Goal: Contribute content: Add original content to the website for others to see

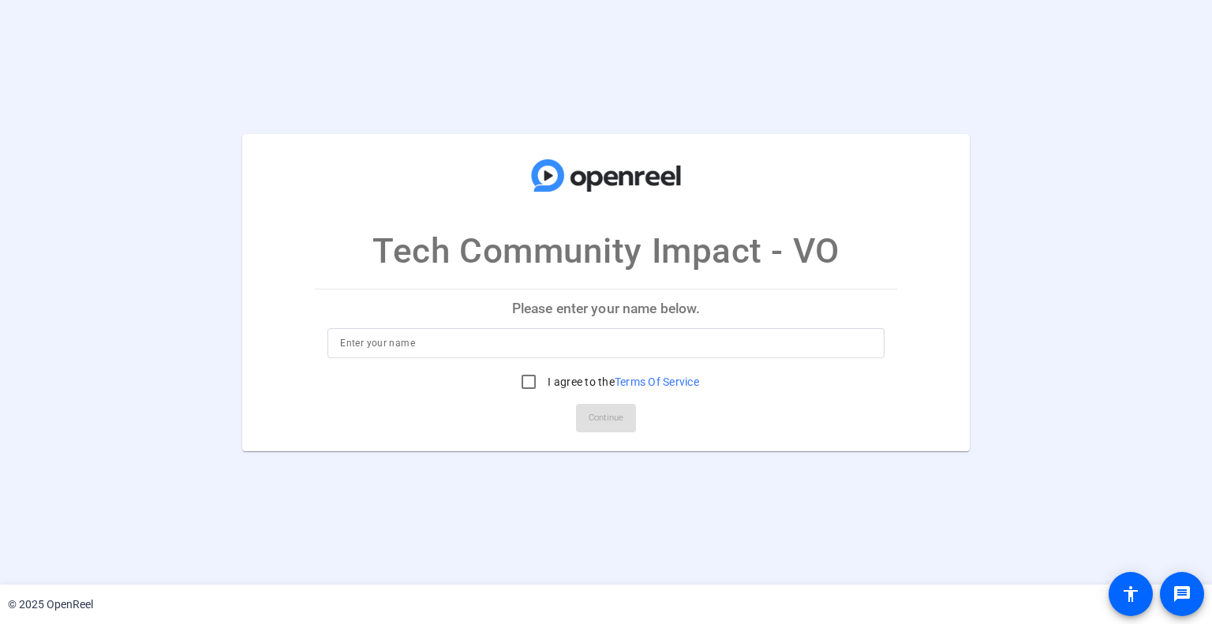
click at [536, 351] on input at bounding box center [605, 343] width 531 height 19
type input "[PERSON_NAME]"
click at [522, 384] on input "I agree to the Terms Of Service" at bounding box center [529, 382] width 32 height 32
checkbox input "true"
click at [590, 419] on span "Continue" at bounding box center [605, 418] width 35 height 24
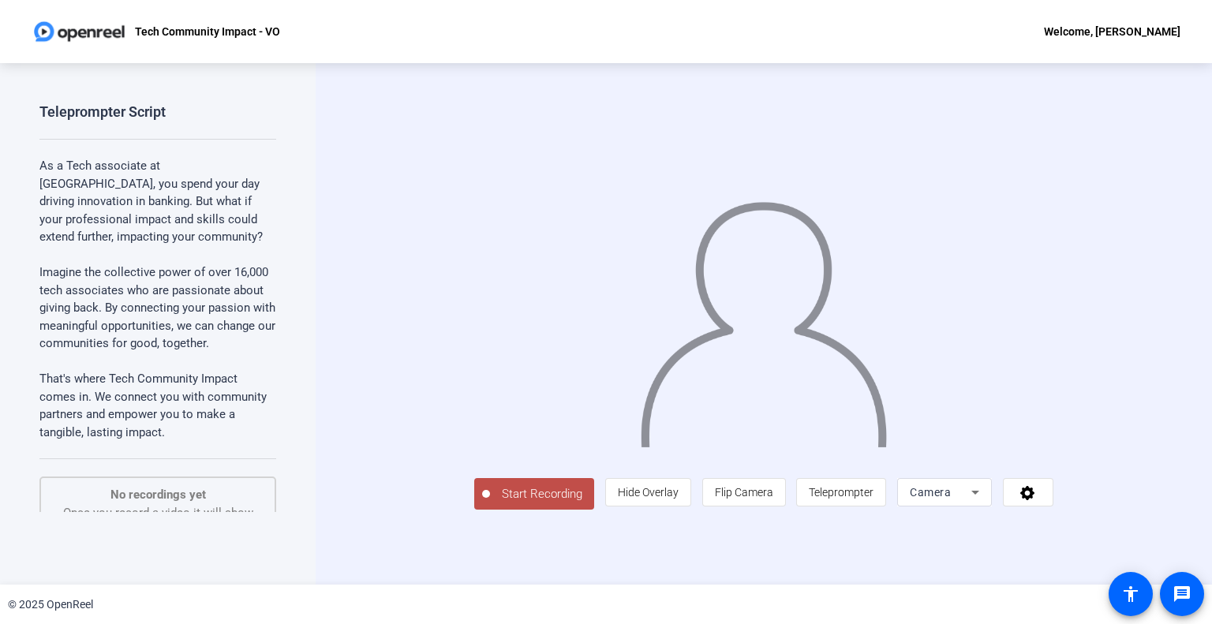
click at [984, 502] on icon at bounding box center [974, 492] width 19 height 19
click at [1159, 526] on div at bounding box center [606, 312] width 1212 height 624
click at [1052, 511] on span at bounding box center [1027, 492] width 49 height 38
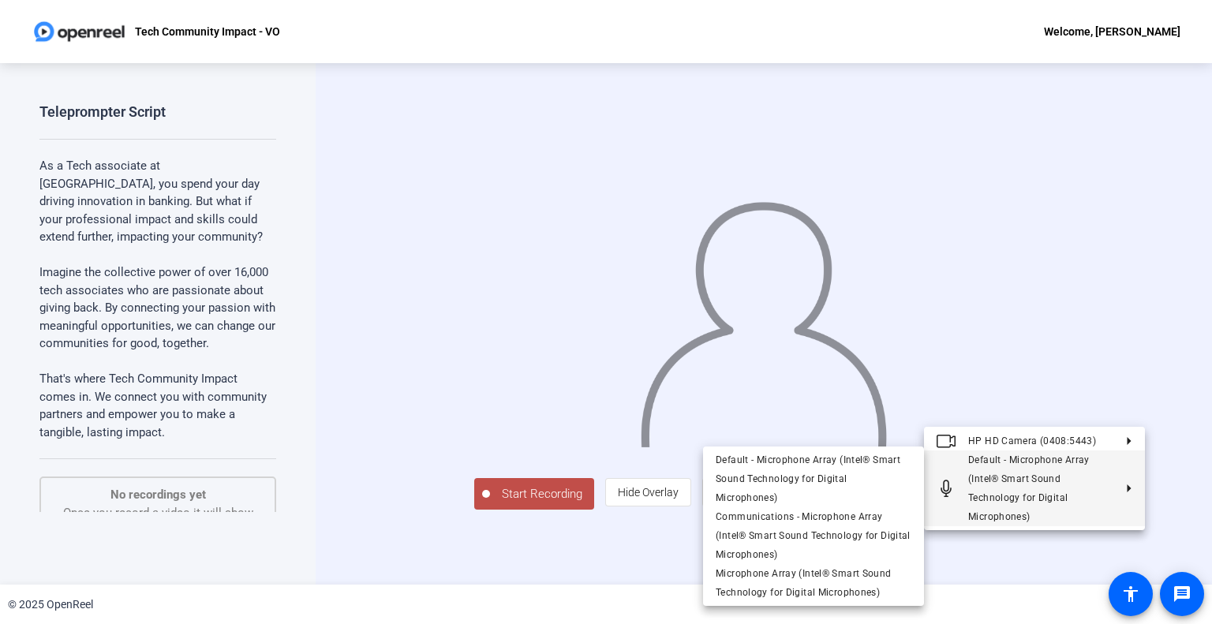
click at [1175, 455] on div at bounding box center [606, 312] width 1212 height 624
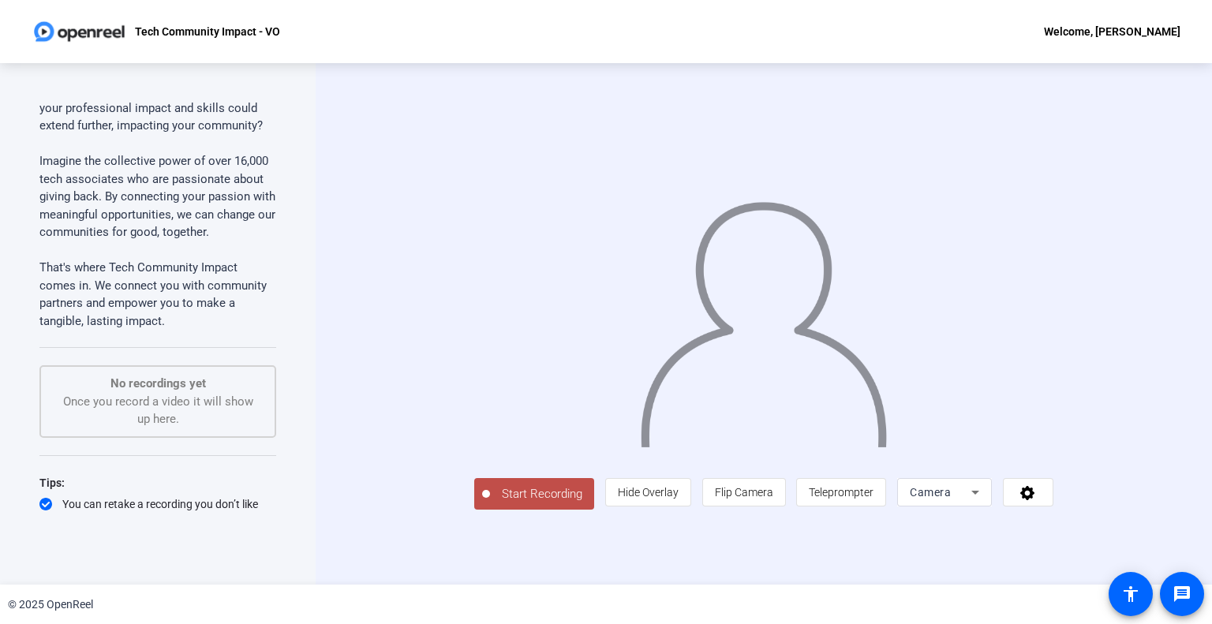
scroll to position [167, 0]
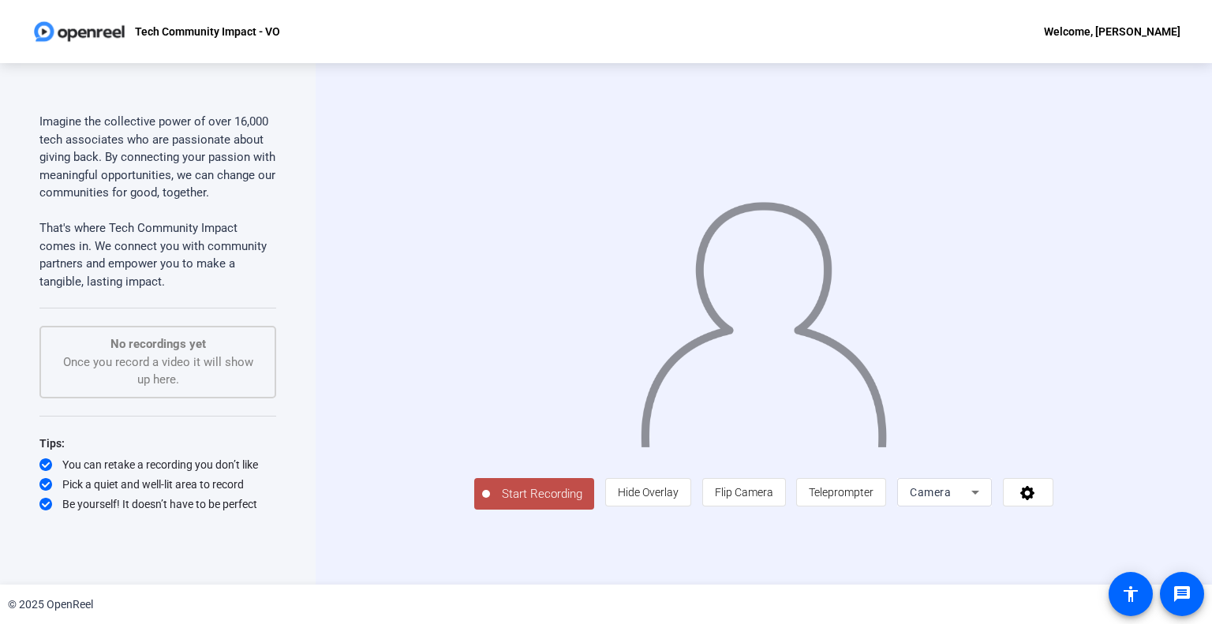
click at [873, 498] on span "Teleprompter" at bounding box center [840, 492] width 65 height 13
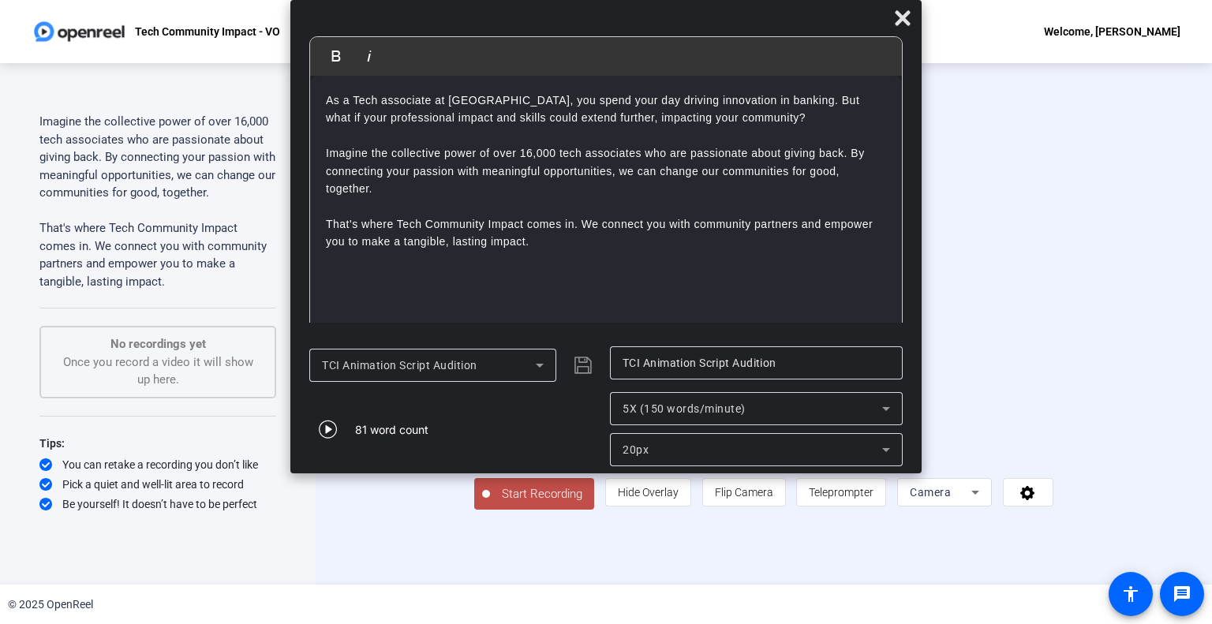
click at [694, 420] on div "5X (150 words/minute)" at bounding box center [755, 408] width 267 height 33
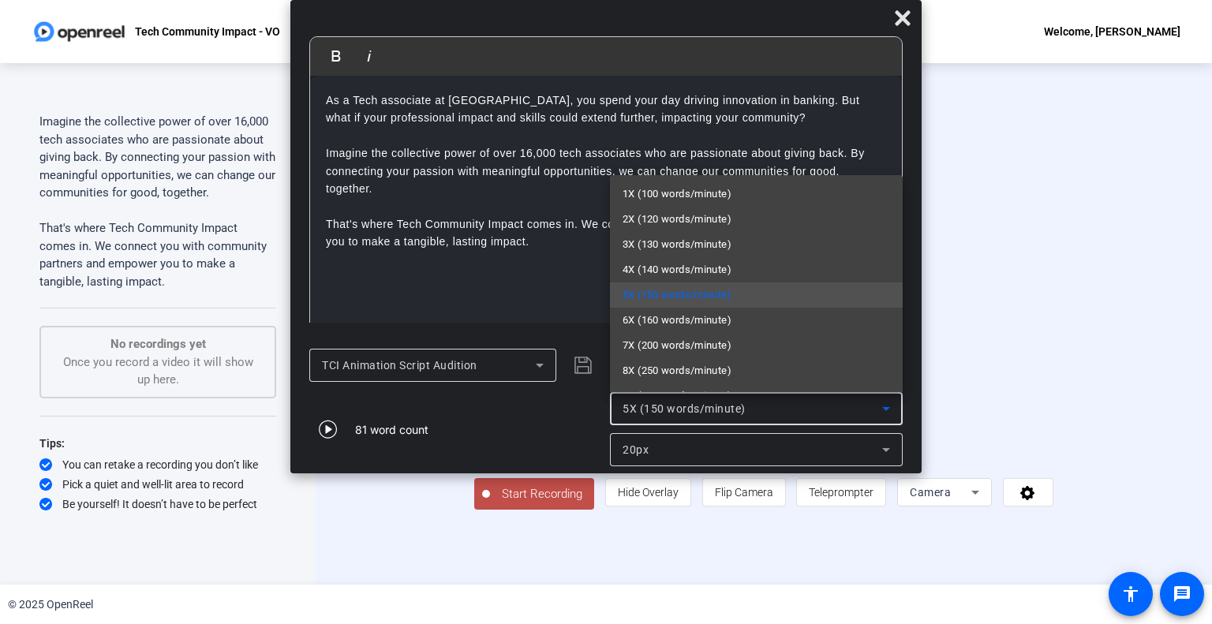
click at [677, 352] on span "7X (200 words/minute)" at bounding box center [676, 345] width 109 height 19
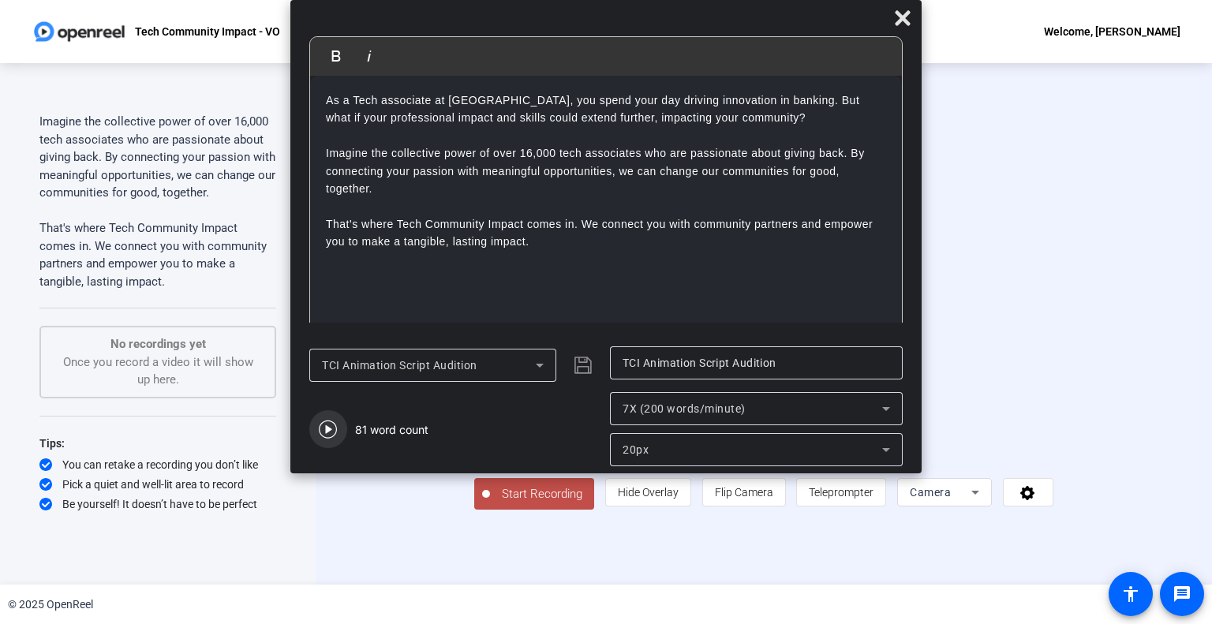
click at [333, 430] on icon "button" at bounding box center [328, 429] width 19 height 19
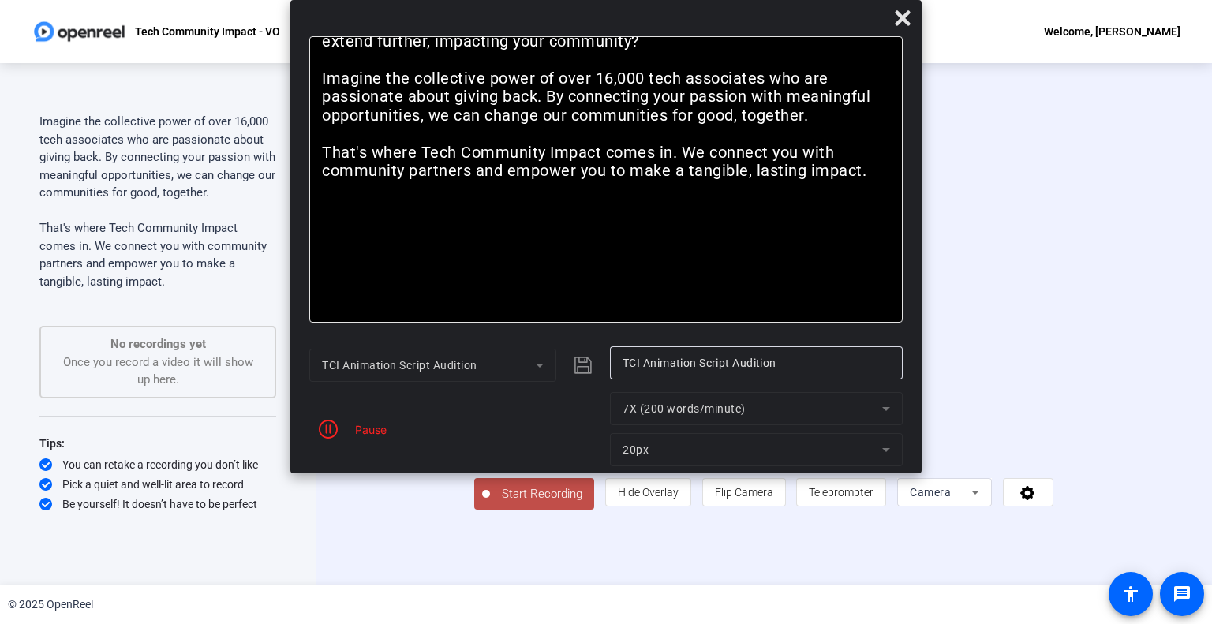
click at [711, 409] on mat-form-field "7X (200 words/minute)" at bounding box center [756, 408] width 293 height 33
click at [767, 455] on mat-form-field "20px" at bounding box center [756, 449] width 293 height 33
click at [881, 450] on mat-form-field "20px" at bounding box center [756, 449] width 293 height 33
click at [327, 428] on icon "button" at bounding box center [328, 429] width 19 height 19
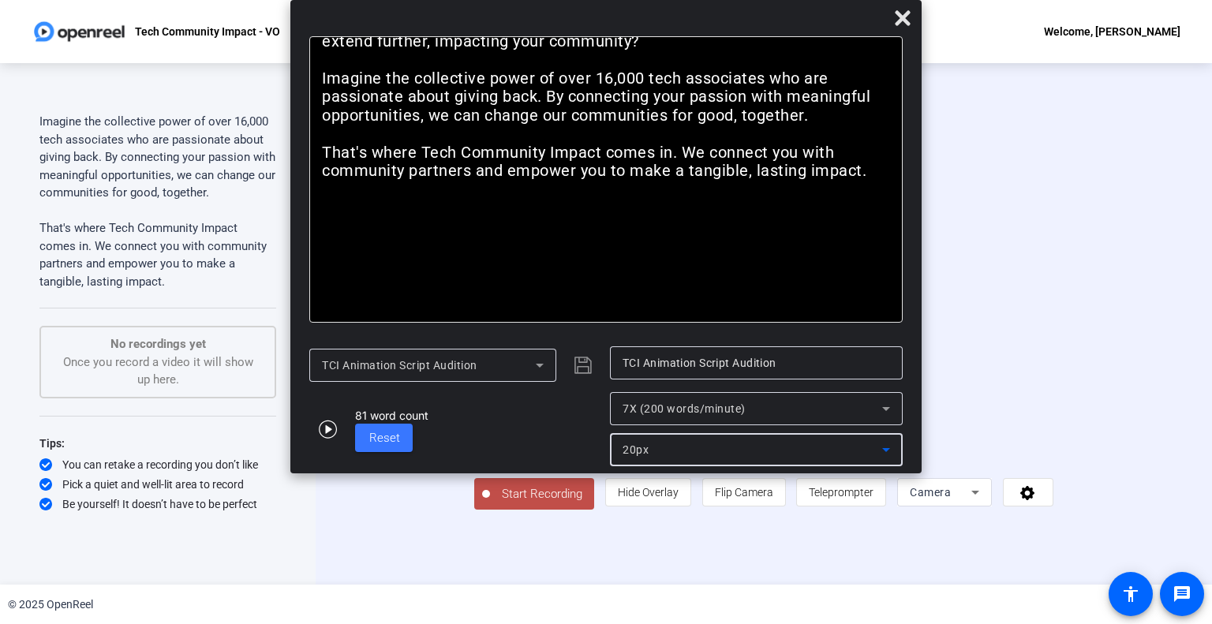
click at [773, 453] on div "20px" at bounding box center [752, 449] width 260 height 19
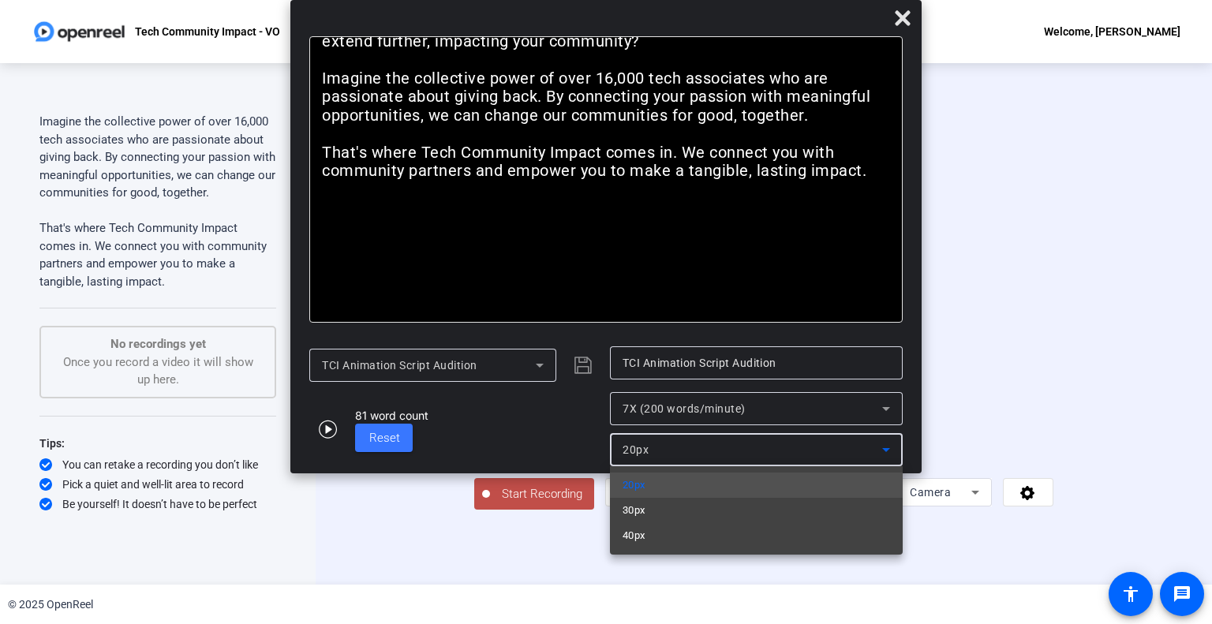
click at [698, 411] on div at bounding box center [606, 312] width 1212 height 624
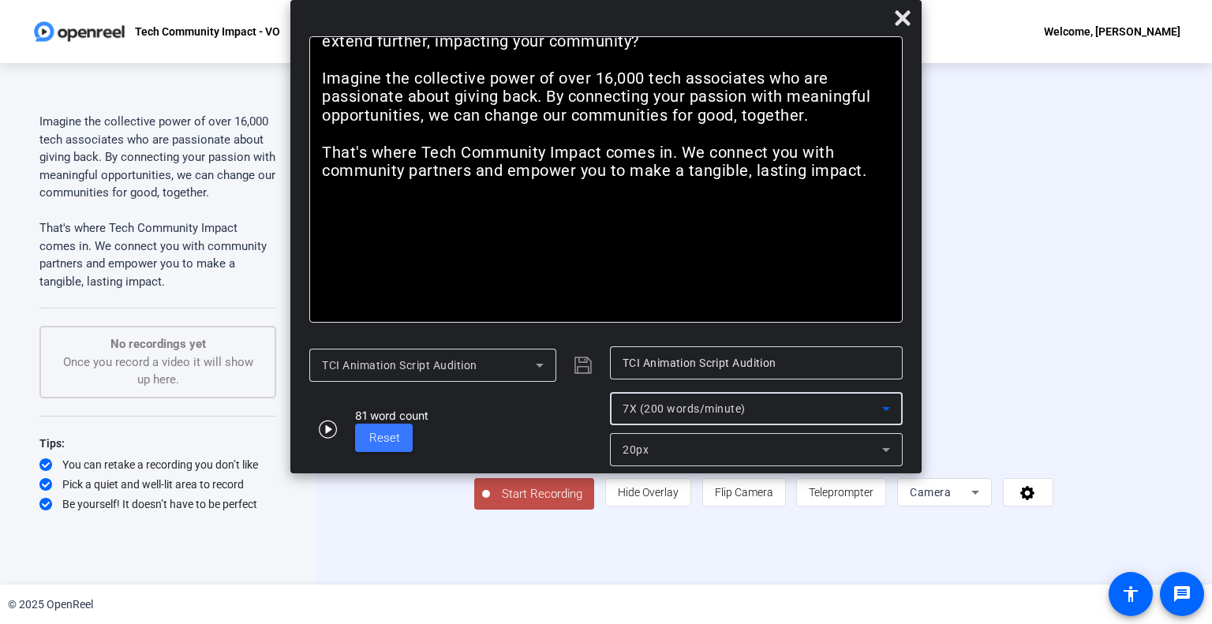
click at [888, 408] on icon at bounding box center [886, 409] width 8 height 4
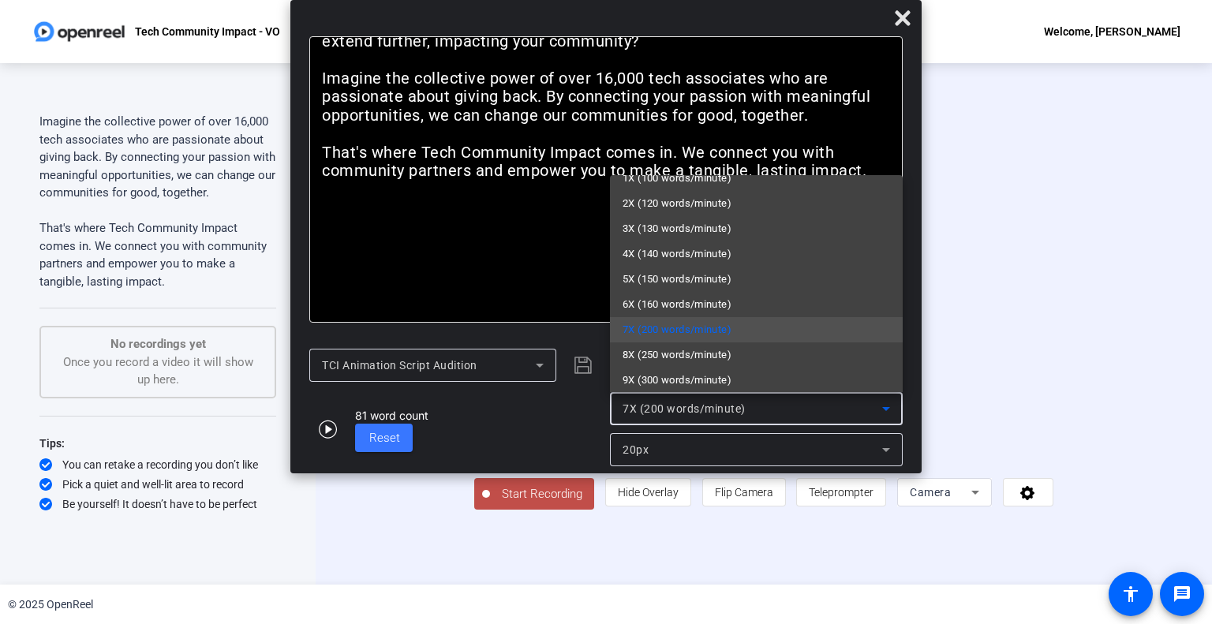
scroll to position [22, 0]
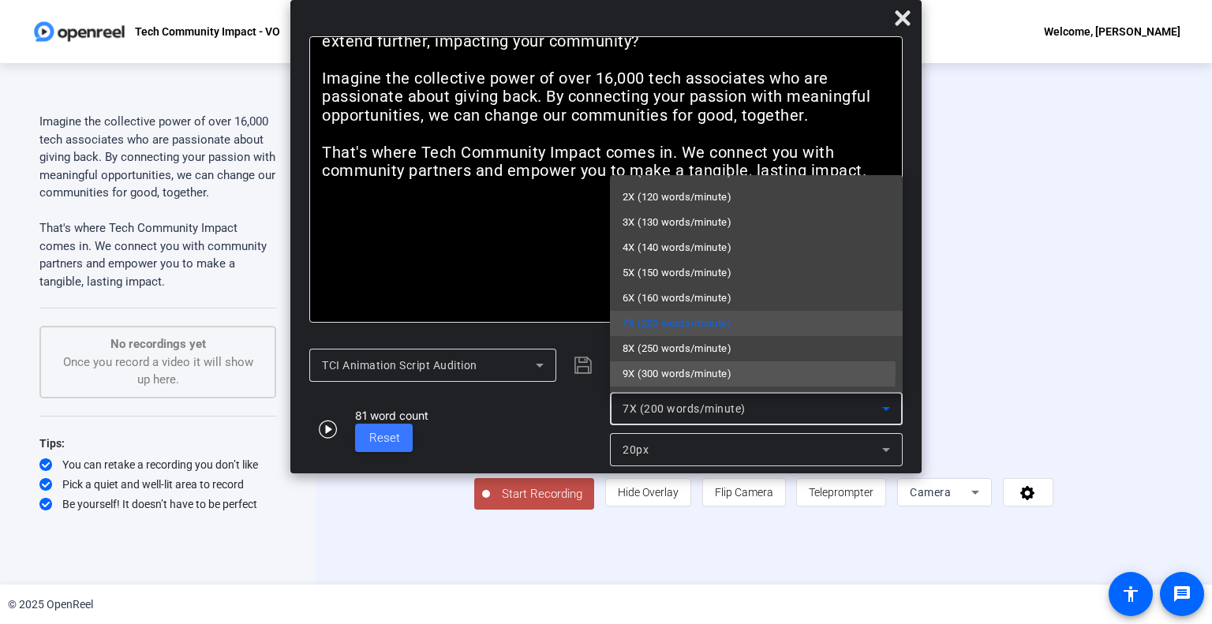
click at [721, 372] on span "9X (300 words/minute)" at bounding box center [676, 373] width 109 height 19
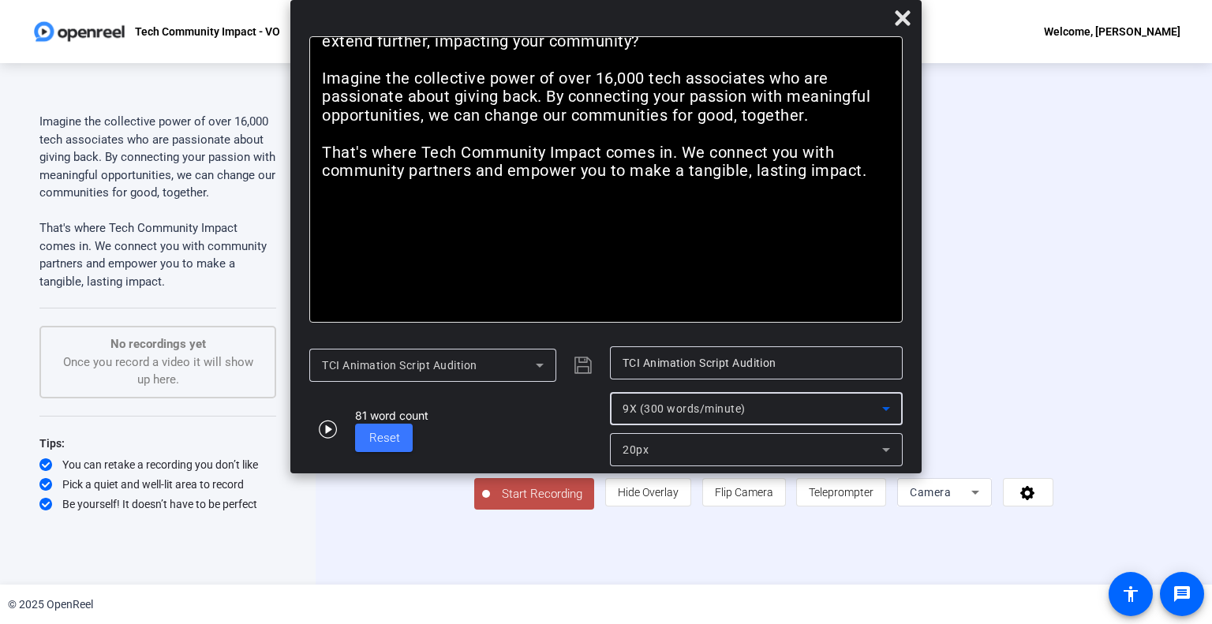
click at [327, 431] on icon "button" at bounding box center [328, 429] width 18 height 18
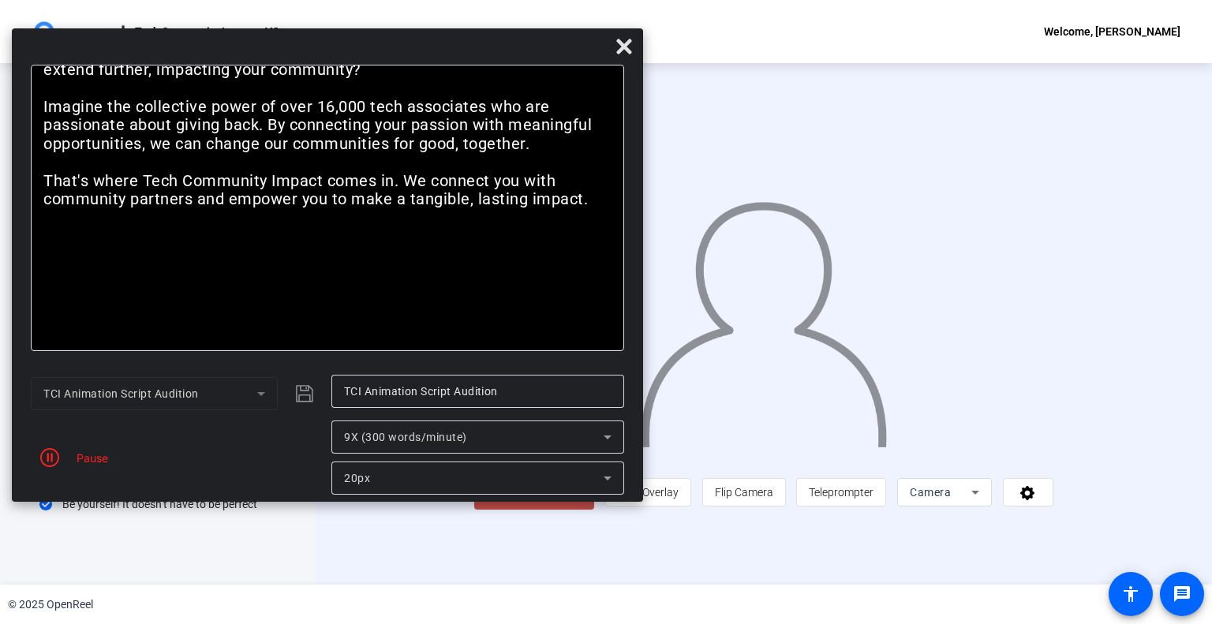
drag, startPoint x: 622, startPoint y: 14, endPoint x: 343, endPoint y: 42, distance: 280.6
click at [343, 42] on div at bounding box center [327, 50] width 631 height 28
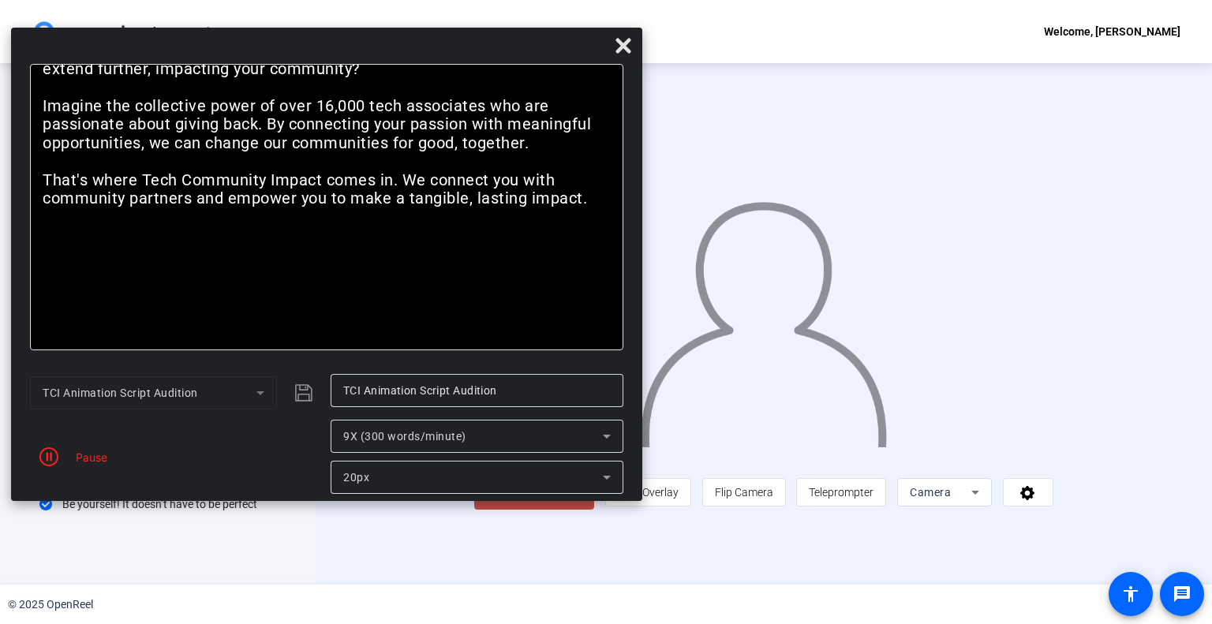
click at [950, 498] on span "Camera" at bounding box center [929, 492] width 41 height 13
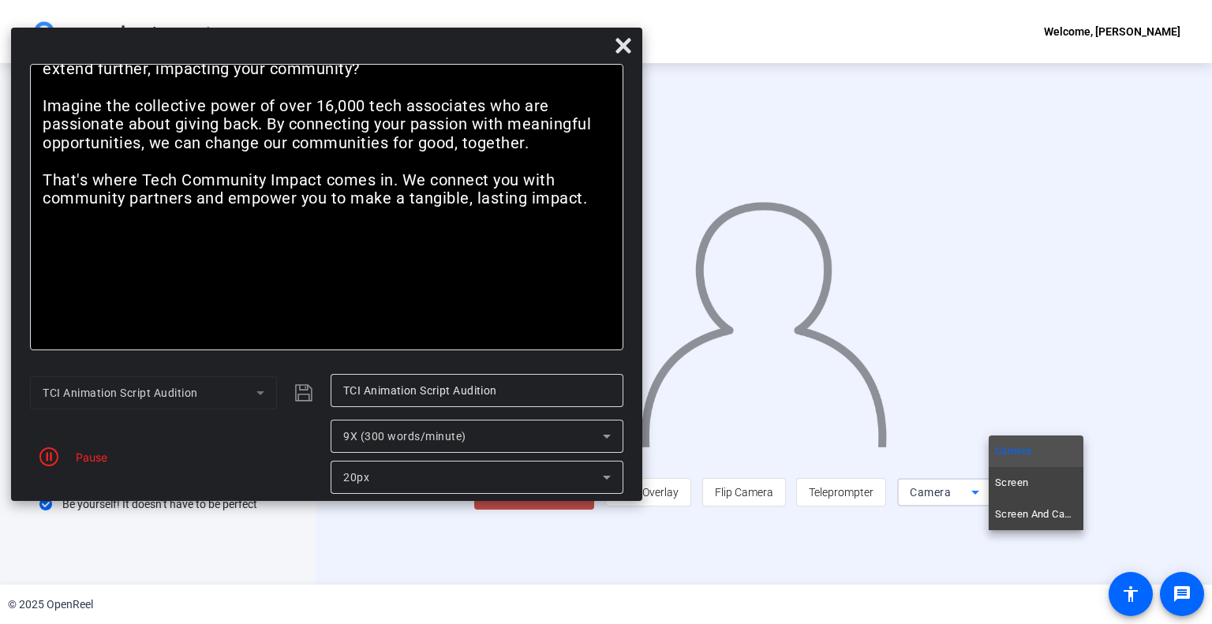
click at [1028, 513] on span "Screen And Camera" at bounding box center [1036, 514] width 82 height 19
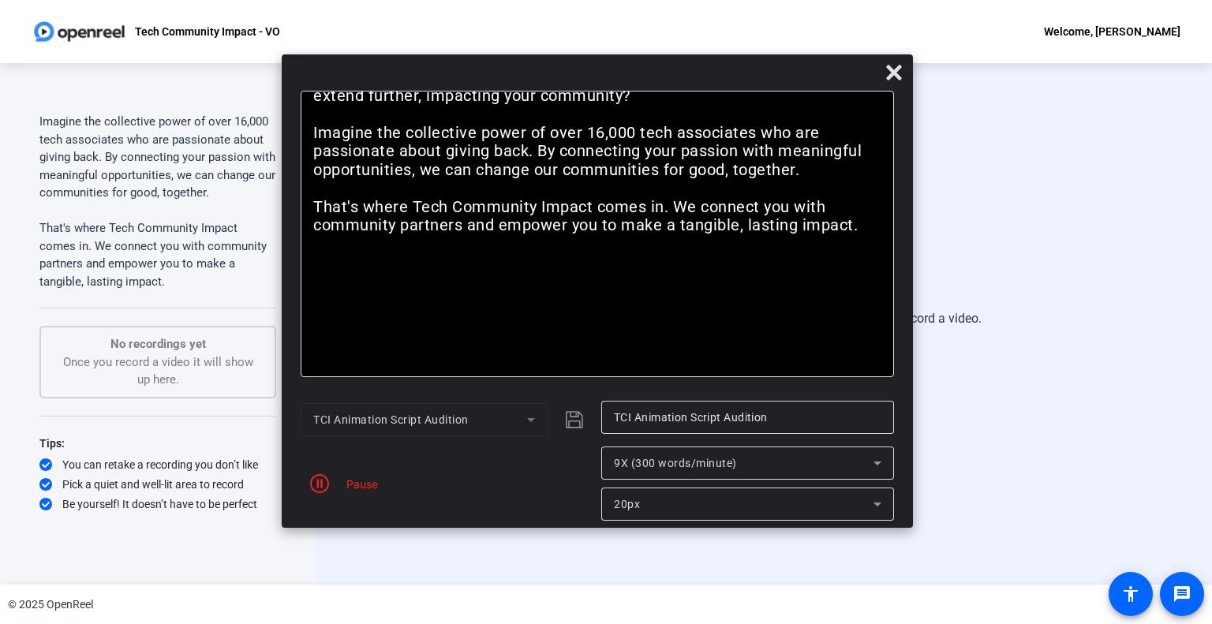
drag, startPoint x: 627, startPoint y: 73, endPoint x: 871, endPoint y: 73, distance: 243.7
click at [871, 73] on div at bounding box center [597, 76] width 631 height 28
click at [893, 73] on icon at bounding box center [893, 72] width 15 height 15
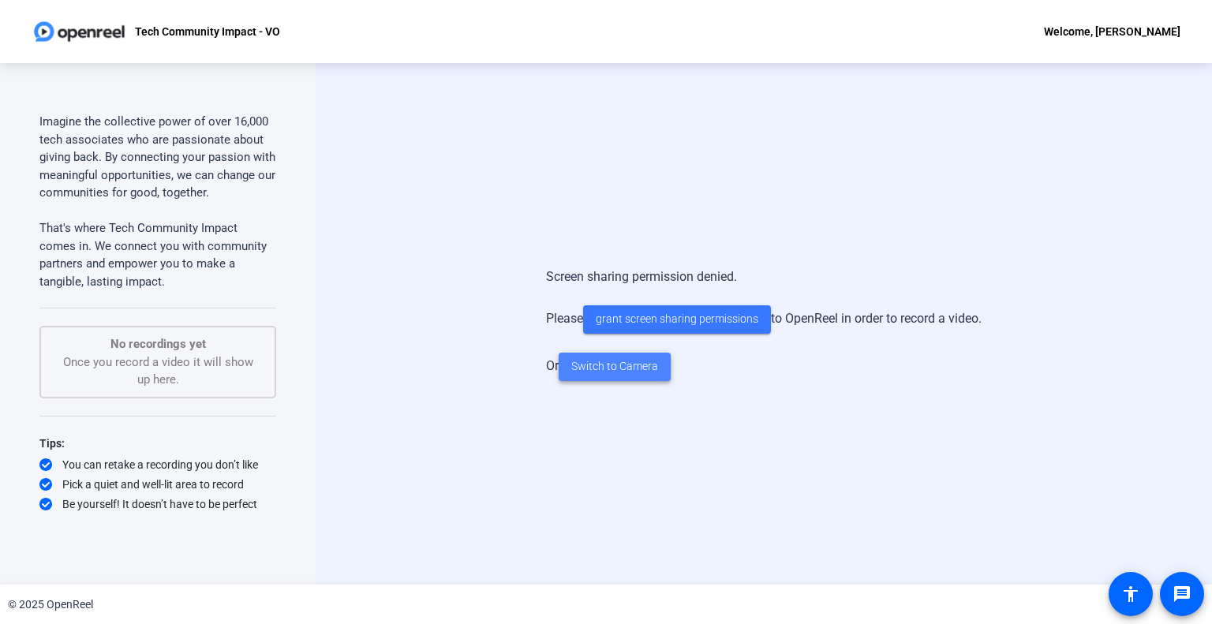
click at [607, 364] on span "Switch to Camera" at bounding box center [614, 366] width 87 height 17
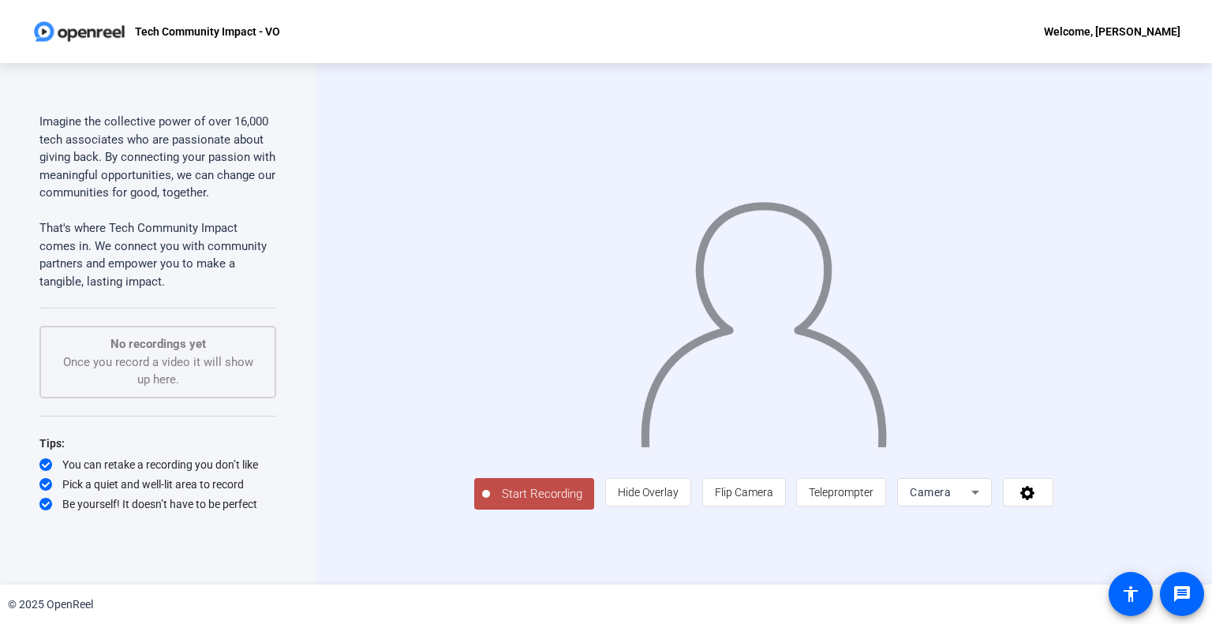
scroll to position [0, 0]
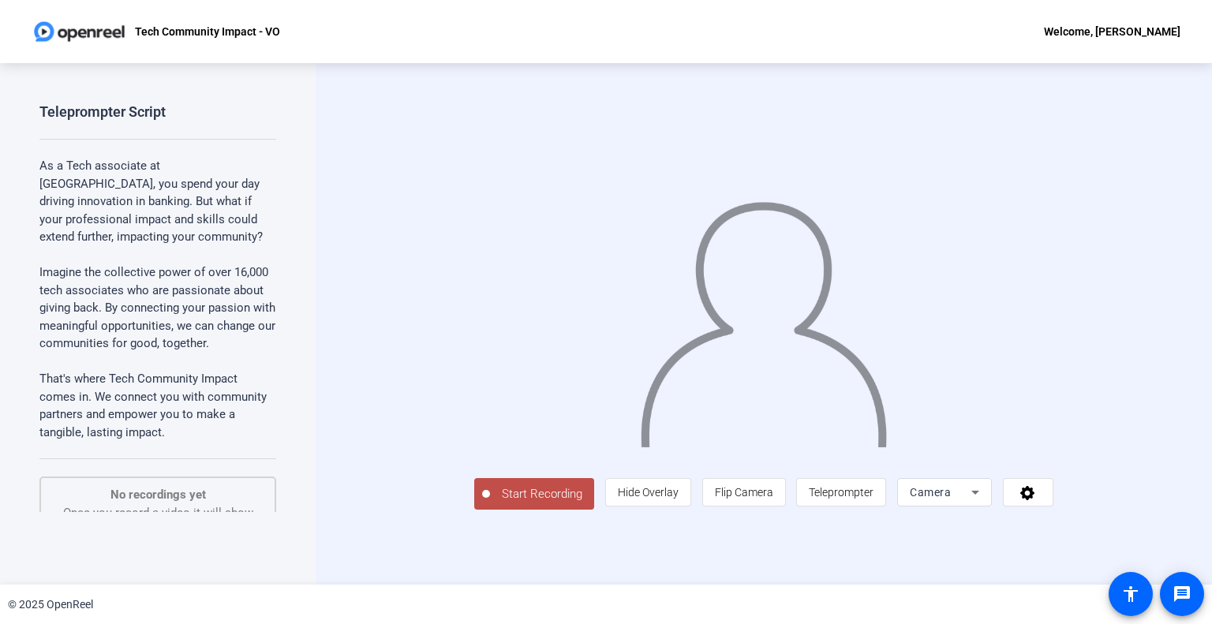
click at [873, 507] on span "Teleprompter" at bounding box center [840, 492] width 65 height 30
click at [873, 498] on span "Teleprompter" at bounding box center [840, 492] width 65 height 13
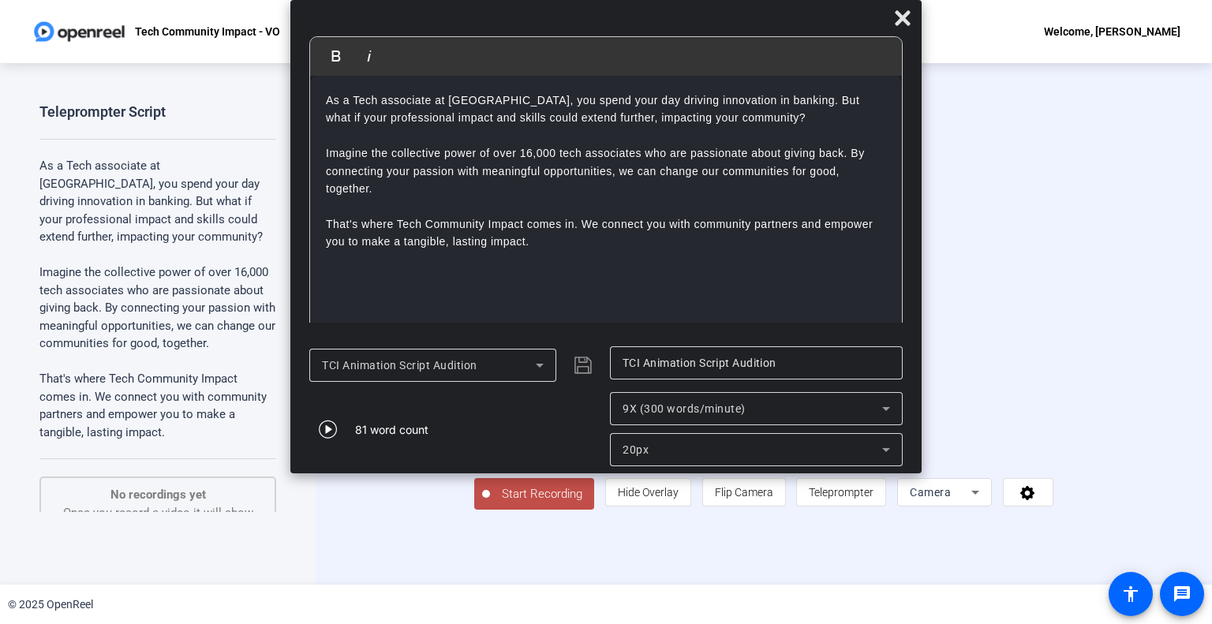
click at [490, 503] on span "Start Recording" at bounding box center [542, 494] width 104 height 18
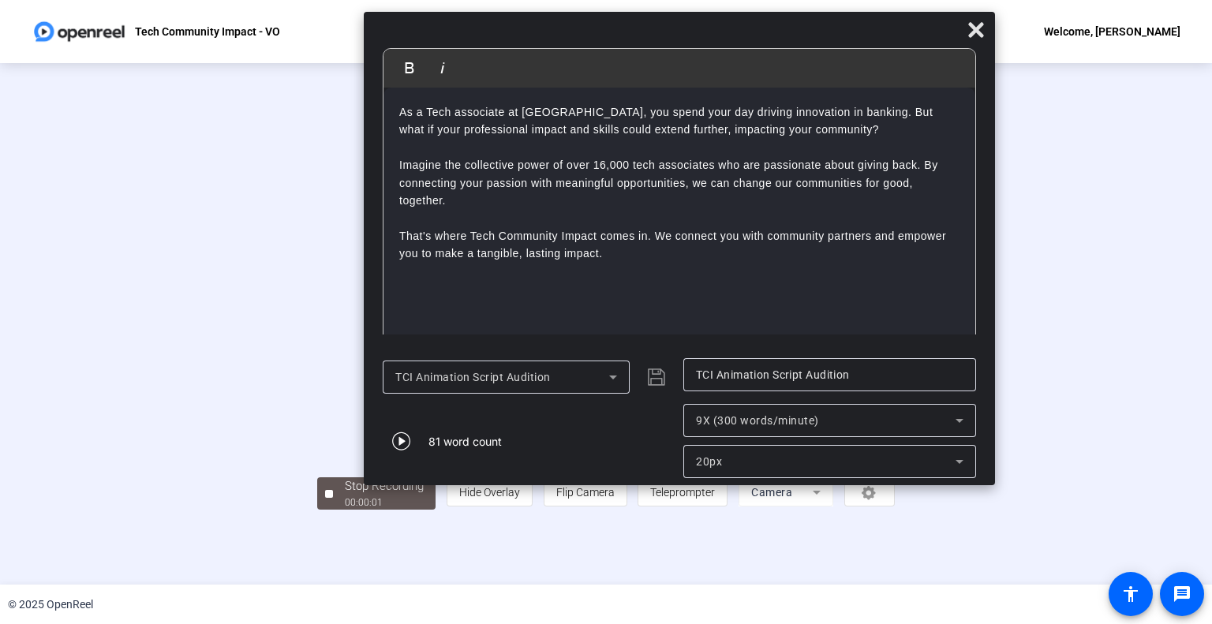
drag, startPoint x: 621, startPoint y: 21, endPoint x: 646, endPoint y: 140, distance: 121.0
click at [689, 42] on div at bounding box center [679, 34] width 631 height 28
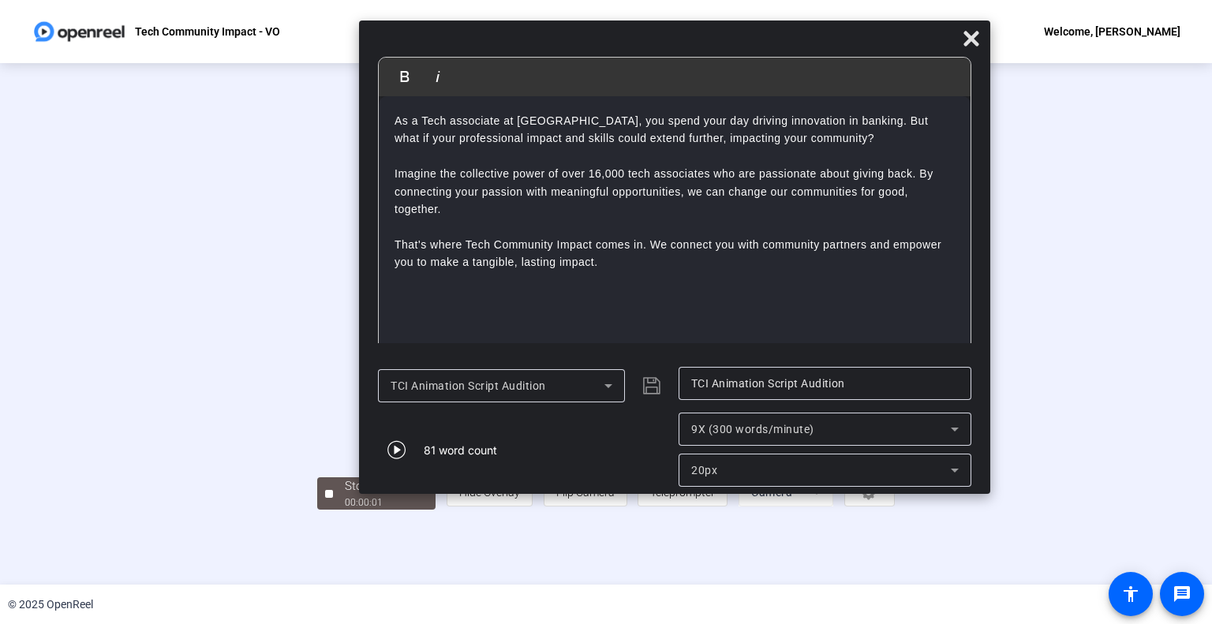
scroll to position [23, 0]
click at [969, 41] on icon at bounding box center [970, 38] width 15 height 15
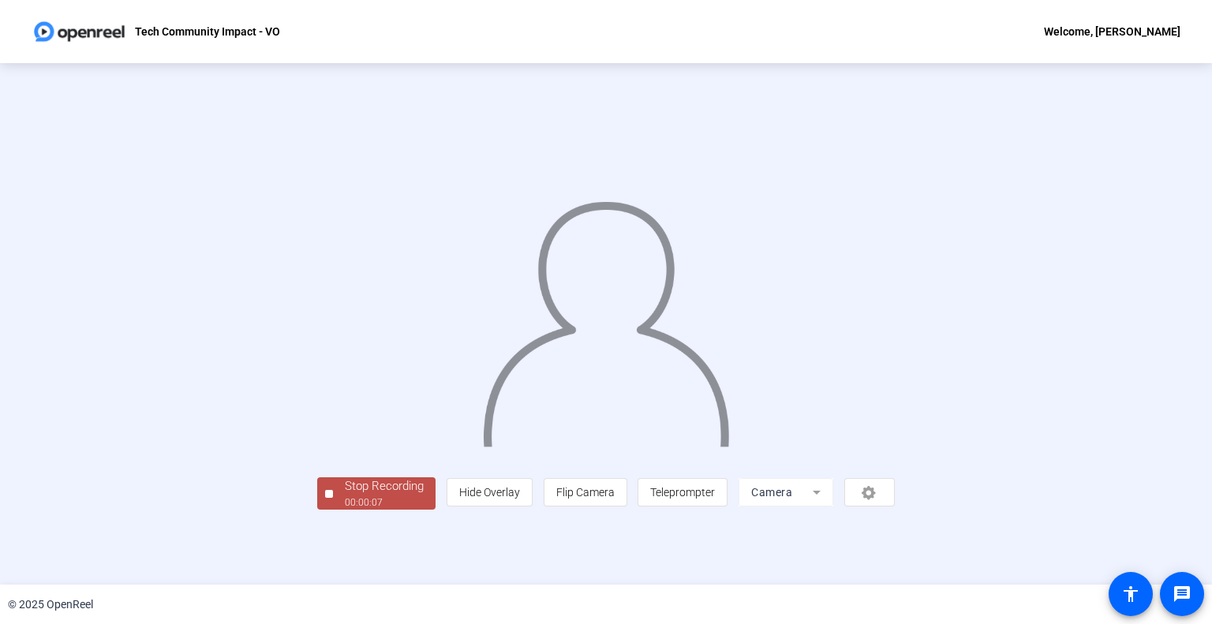
click at [333, 510] on span "Stop Recording 00:00:07" at bounding box center [384, 493] width 103 height 32
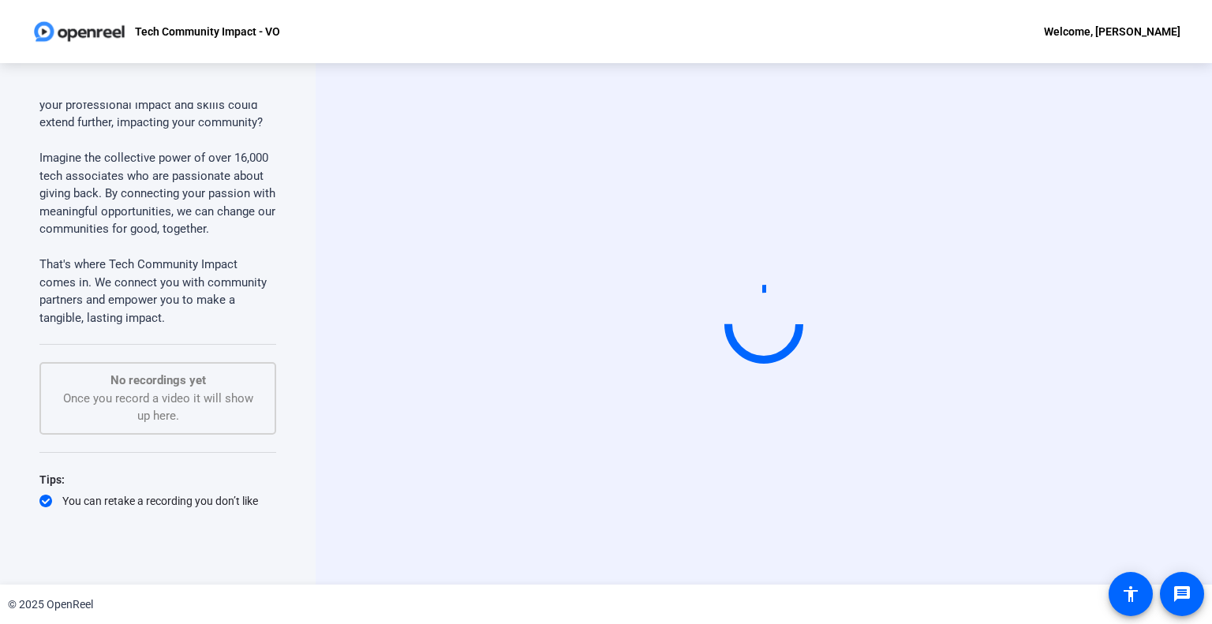
scroll to position [167, 0]
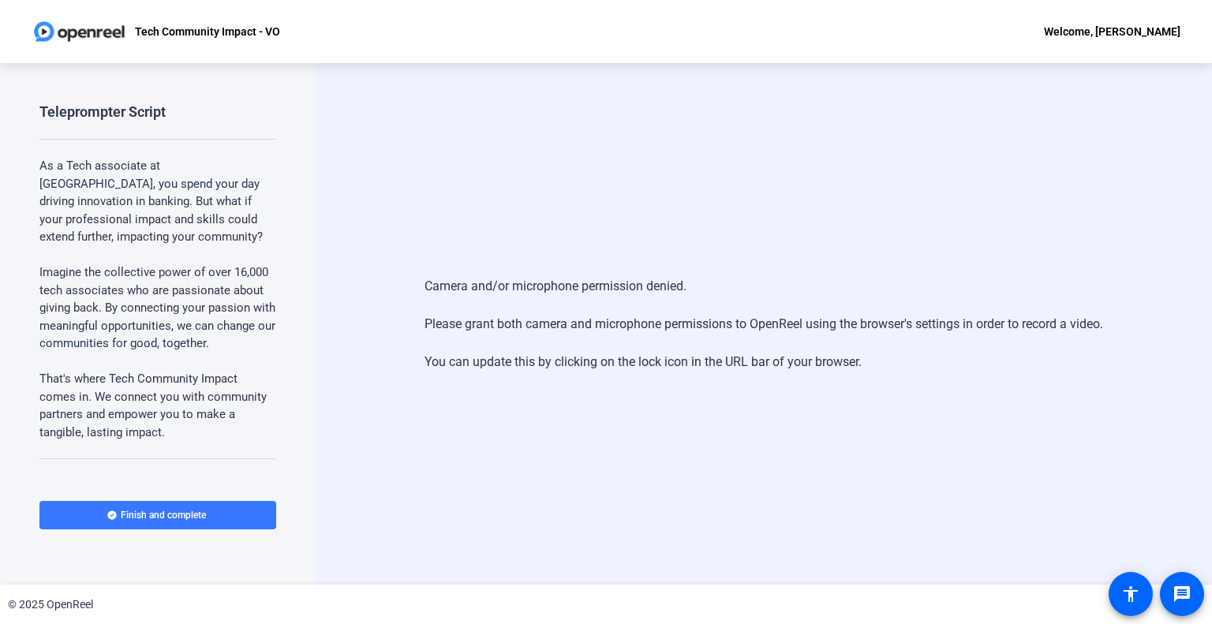
click at [780, 368] on div "Camera and/or microphone permission denied. Please grant both camera and microp…" at bounding box center [763, 324] width 678 height 126
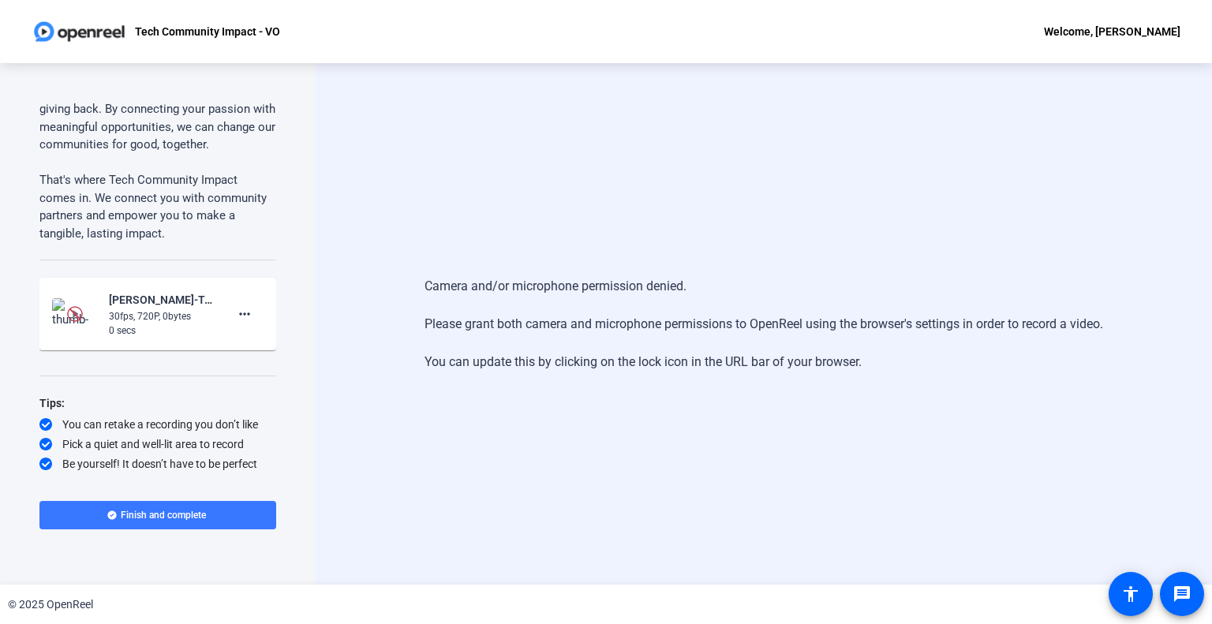
click at [235, 314] on mat-icon "more_horiz" at bounding box center [244, 313] width 19 height 19
click at [267, 361] on span "Retake" at bounding box center [261, 366] width 63 height 19
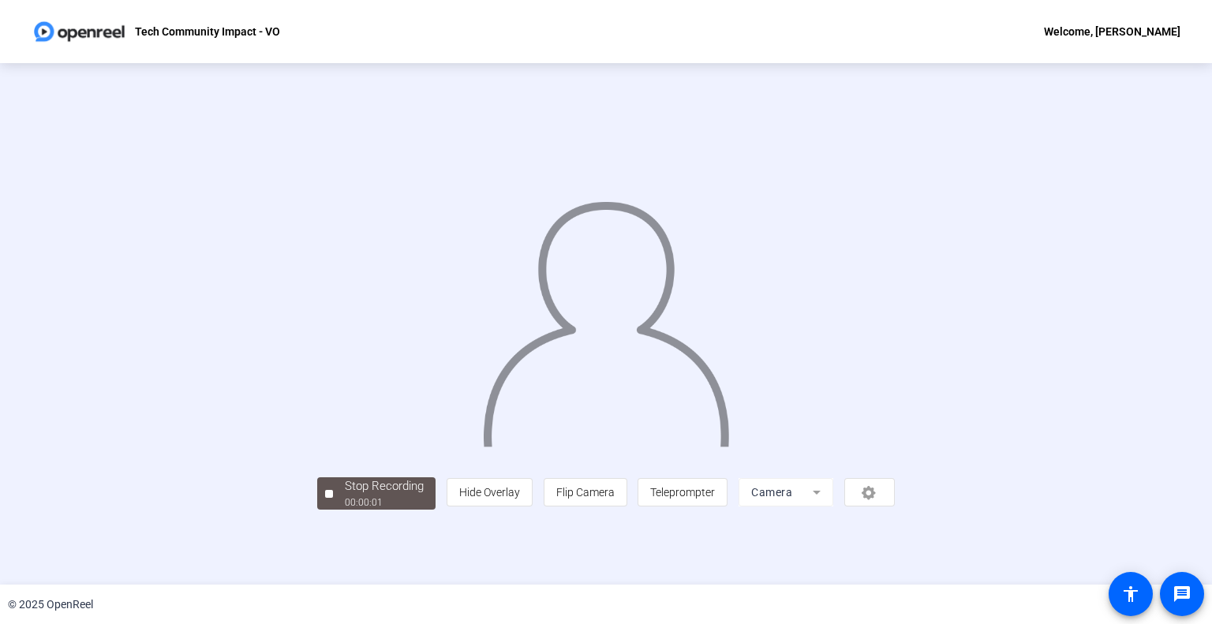
scroll to position [23, 0]
click at [345, 510] on div "00:00:06" at bounding box center [384, 502] width 79 height 14
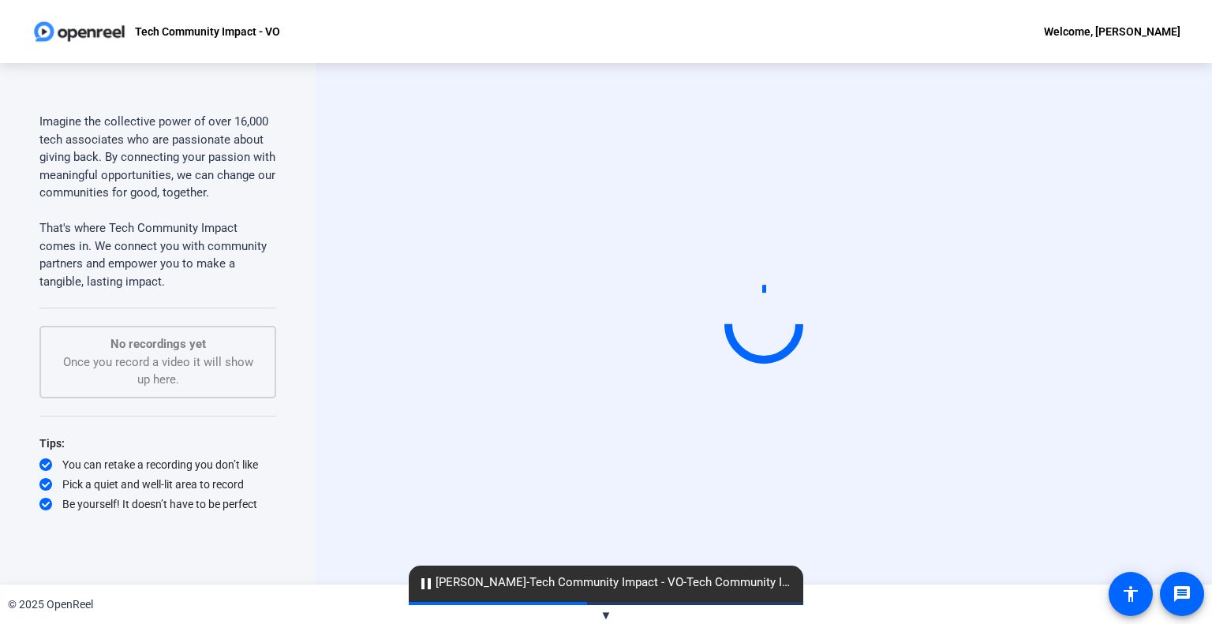
click at [424, 585] on mat-icon "pause" at bounding box center [425, 583] width 19 height 19
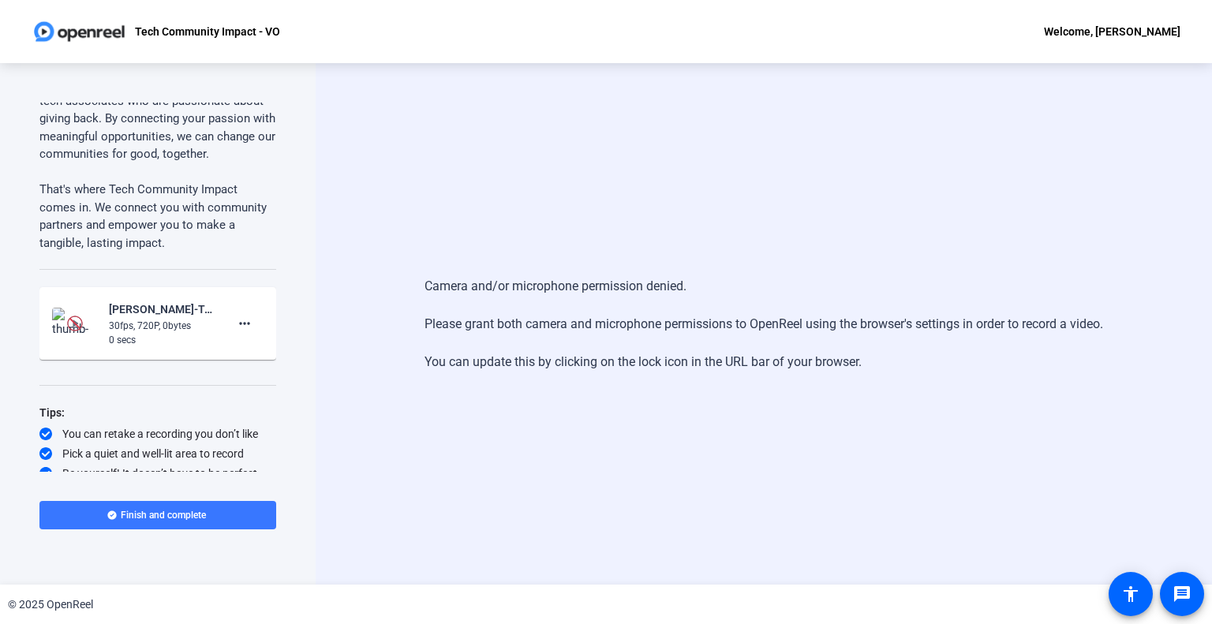
scroll to position [215, 0]
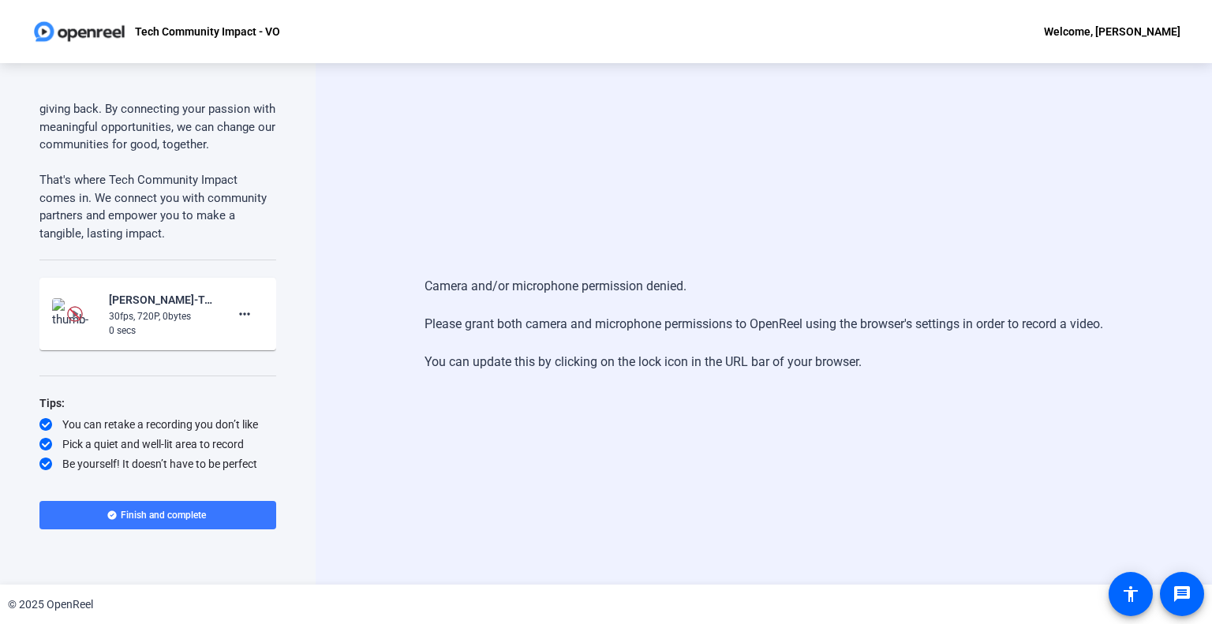
click at [237, 317] on mat-icon "more_horiz" at bounding box center [244, 313] width 19 height 19
click at [255, 348] on span "Delete clip" at bounding box center [261, 347] width 63 height 19
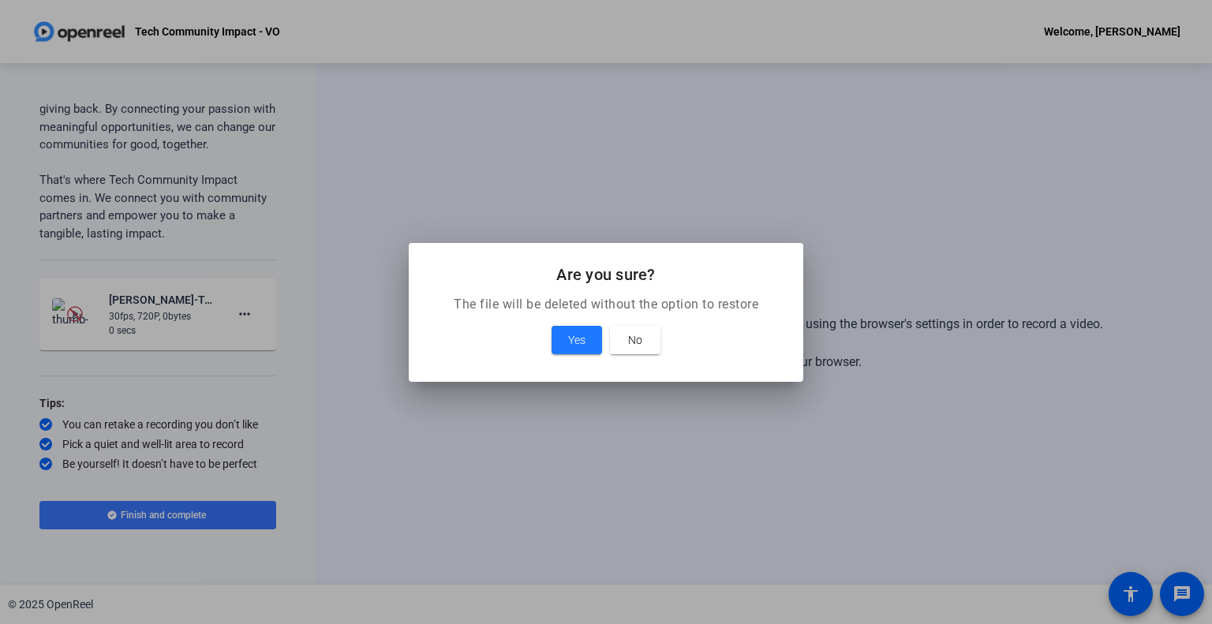
click at [582, 338] on span "Yes" at bounding box center [576, 339] width 17 height 19
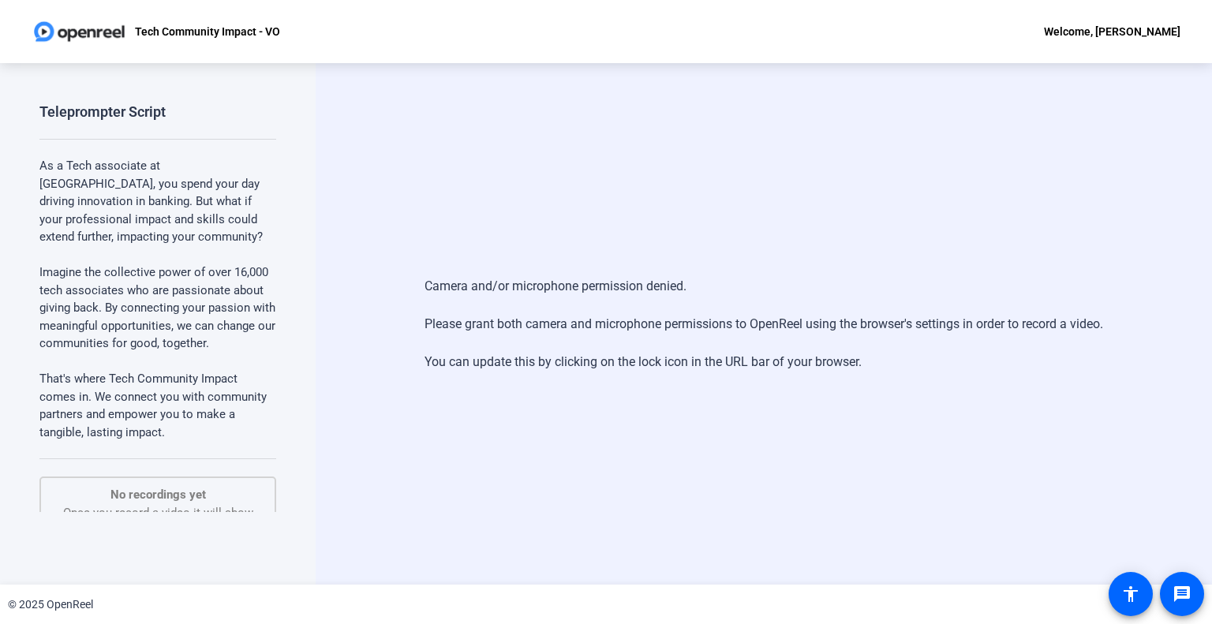
scroll to position [167, 0]
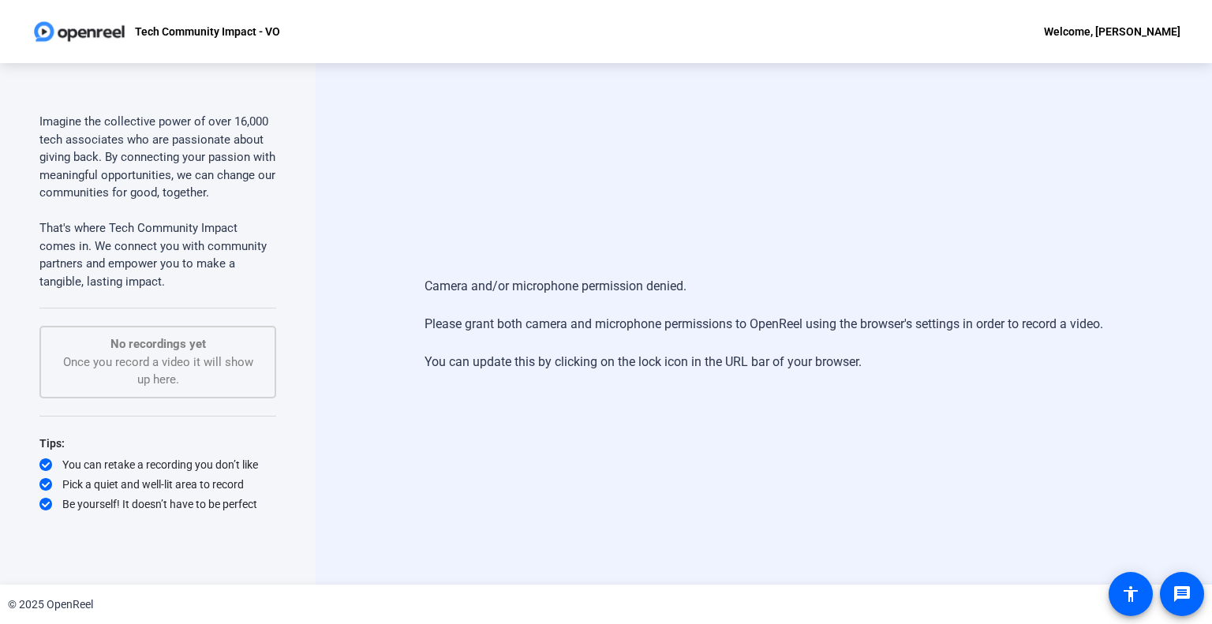
click at [246, 340] on p "No recordings yet" at bounding box center [158, 344] width 202 height 18
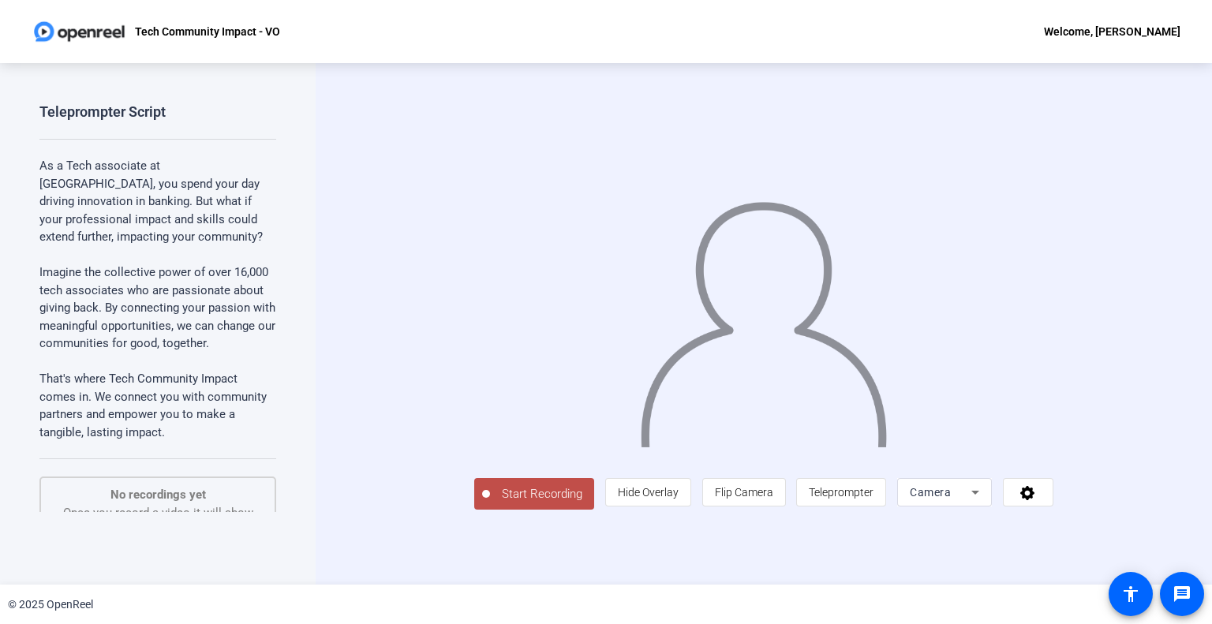
click at [490, 503] on span "Start Recording" at bounding box center [542, 494] width 104 height 18
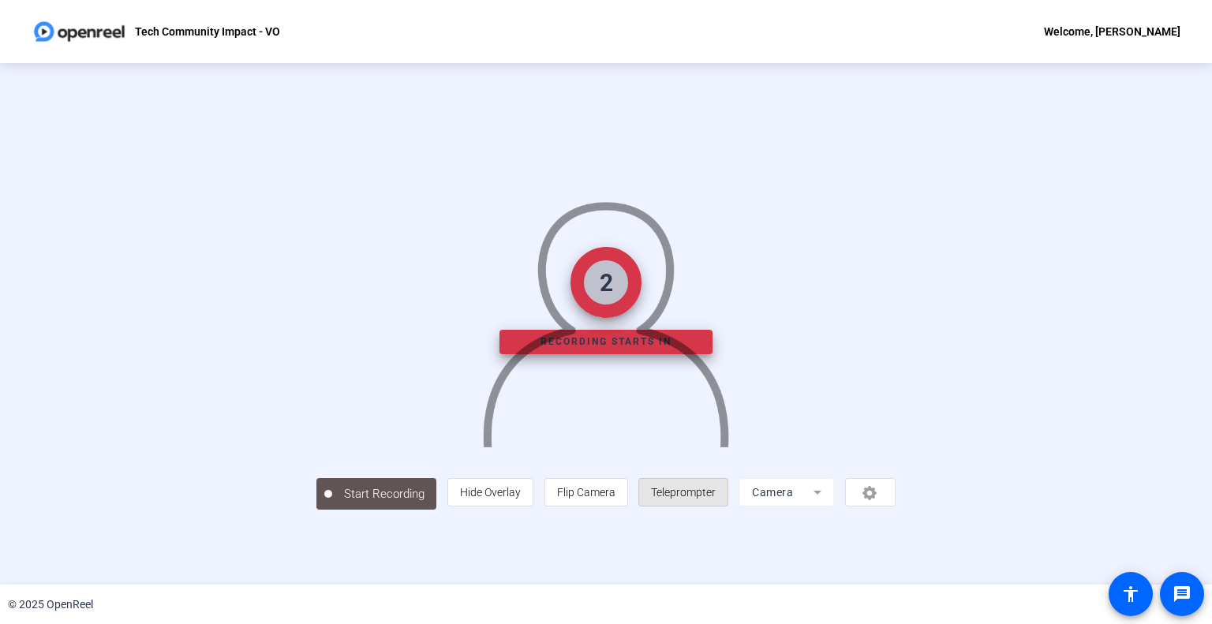
click at [715, 498] on span "Teleprompter" at bounding box center [683, 492] width 65 height 13
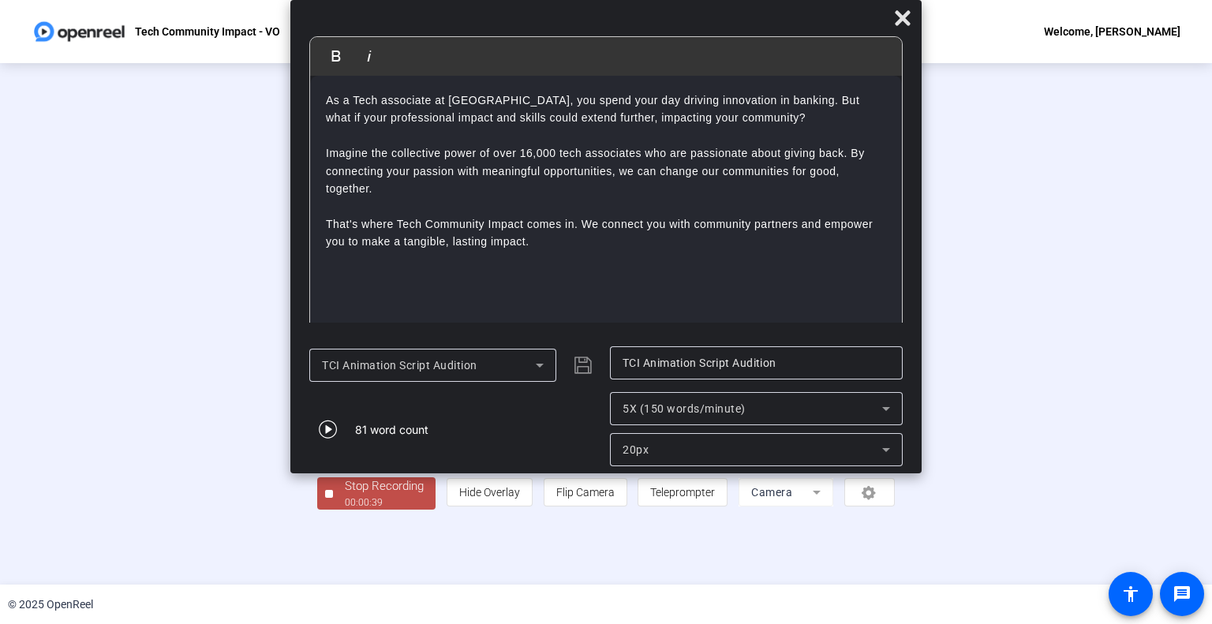
click at [345, 495] on div "Stop Recording" at bounding box center [384, 486] width 79 height 18
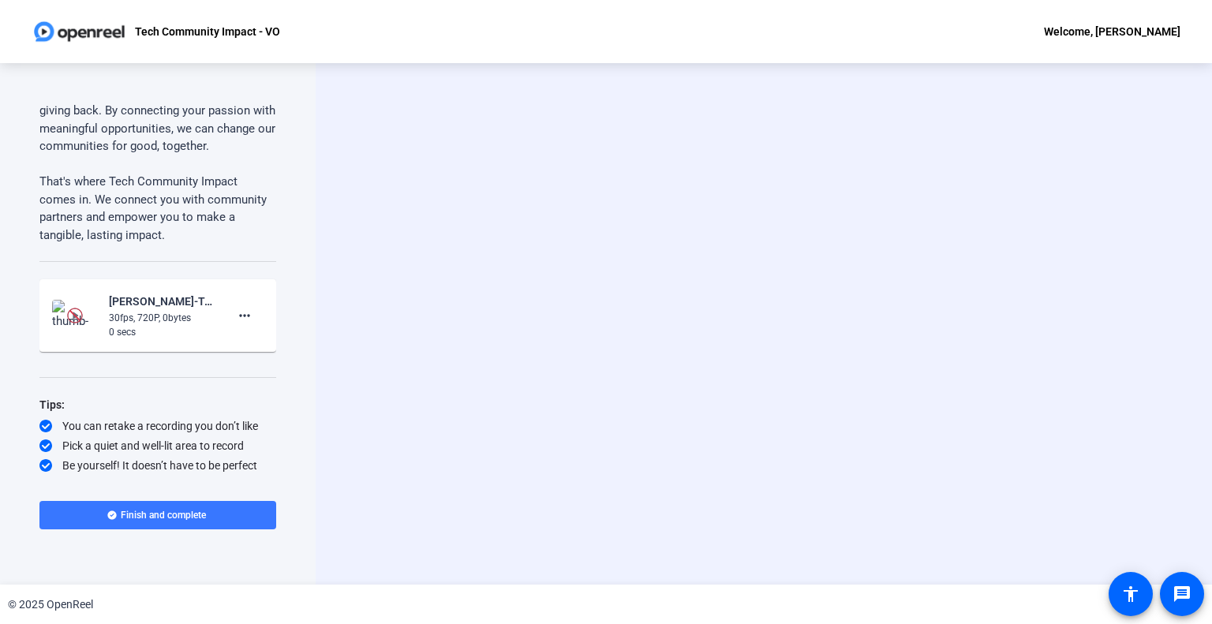
scroll to position [215, 0]
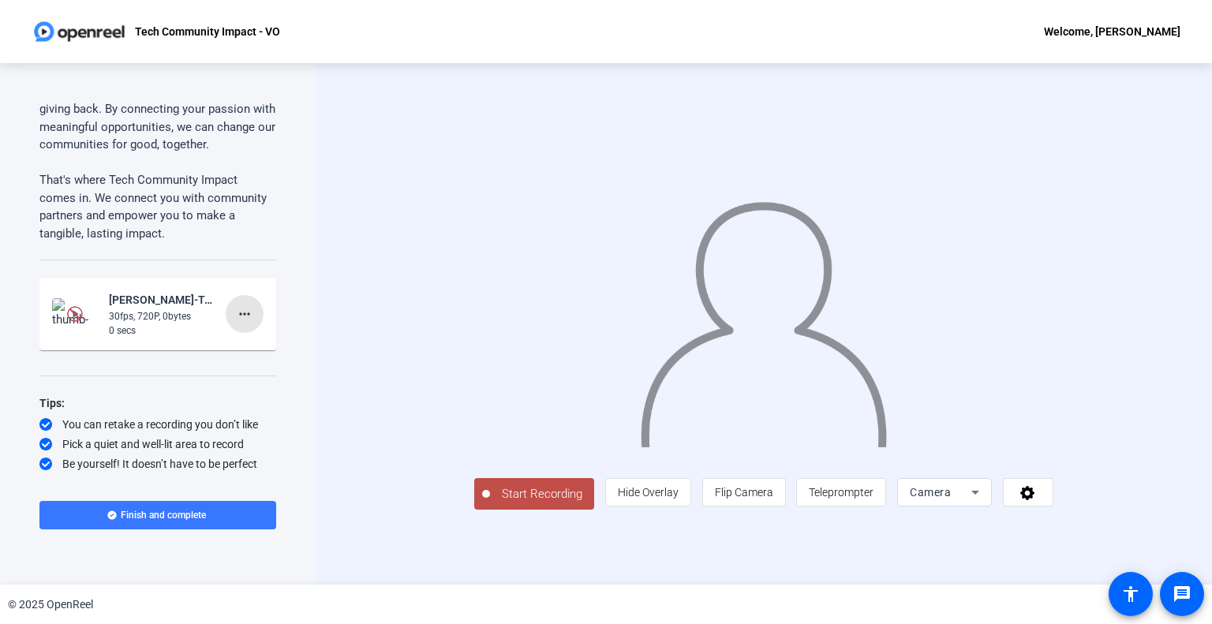
click at [235, 316] on mat-icon "more_horiz" at bounding box center [244, 313] width 19 height 19
click at [135, 303] on div at bounding box center [606, 312] width 1212 height 624
click at [71, 316] on img at bounding box center [75, 314] width 16 height 16
click at [75, 309] on img at bounding box center [75, 314] width 16 height 16
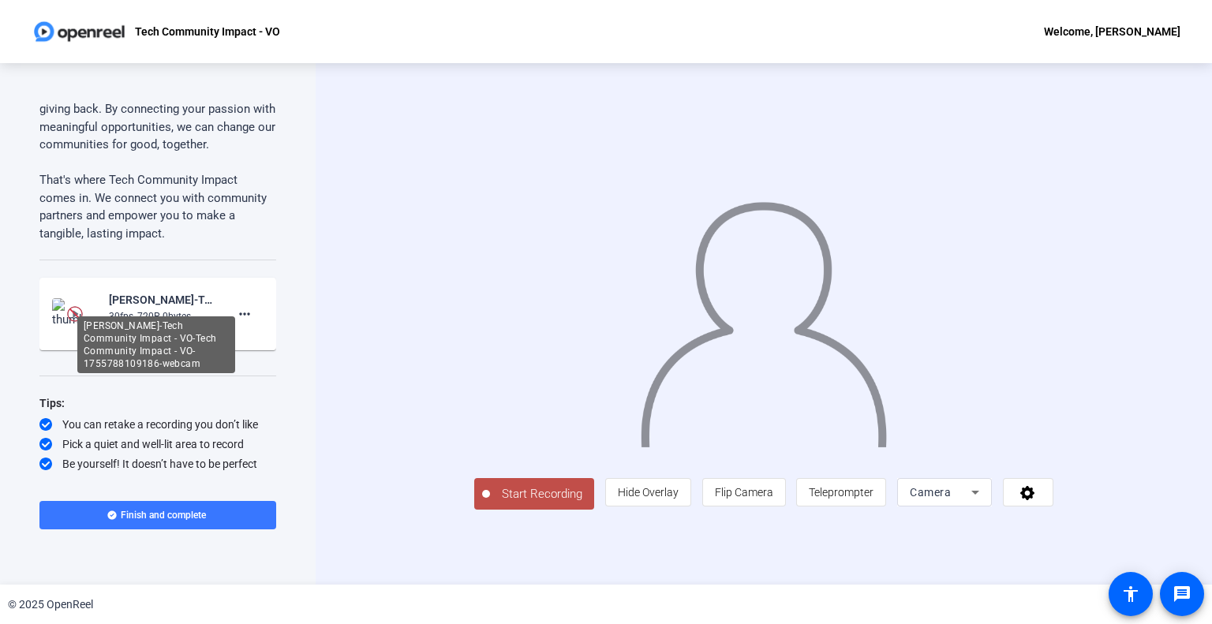
click at [139, 298] on div "Victoria Riley-Tech Community Impact - VO-Tech Community Impact - VO-1755788109…" at bounding box center [162, 299] width 106 height 19
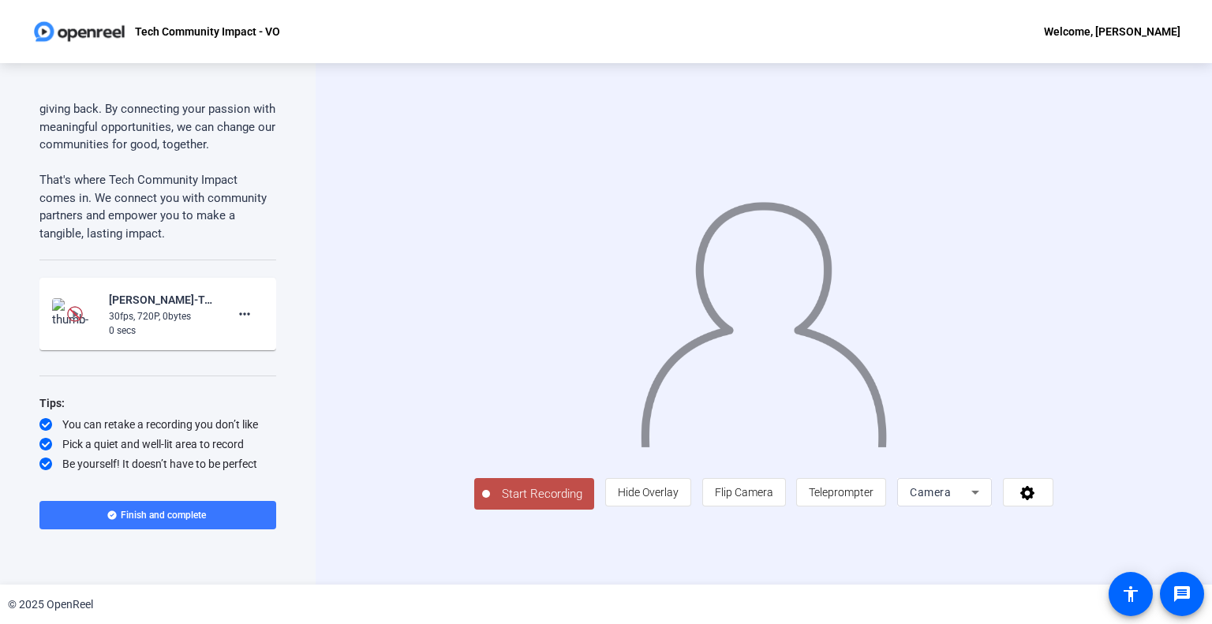
click at [240, 318] on mat-icon "more_horiz" at bounding box center [244, 313] width 19 height 19
click at [139, 514] on div at bounding box center [606, 312] width 1212 height 624
click at [143, 514] on span "Finish and complete" at bounding box center [163, 515] width 85 height 13
